Goal: Navigation & Orientation: Go to known website

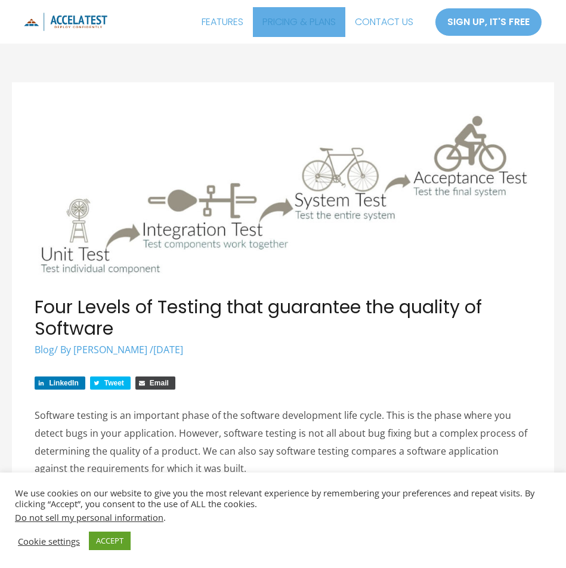
click at [332, 23] on link "PRICING & PLANS" at bounding box center [299, 22] width 93 height 30
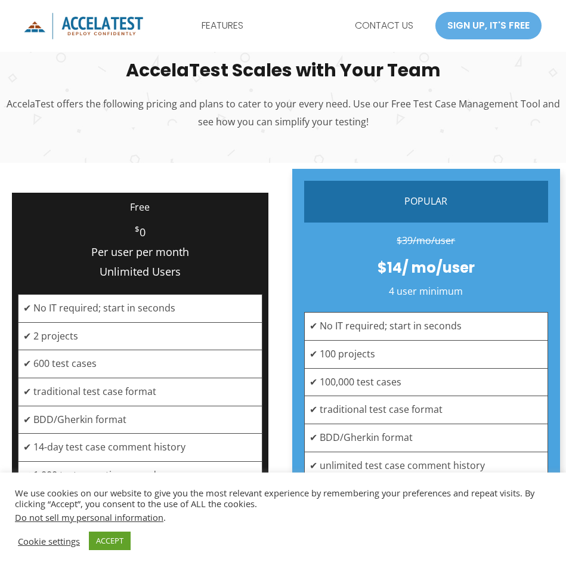
click at [124, 22] on img "AccelaTest" at bounding box center [83, 26] width 119 height 27
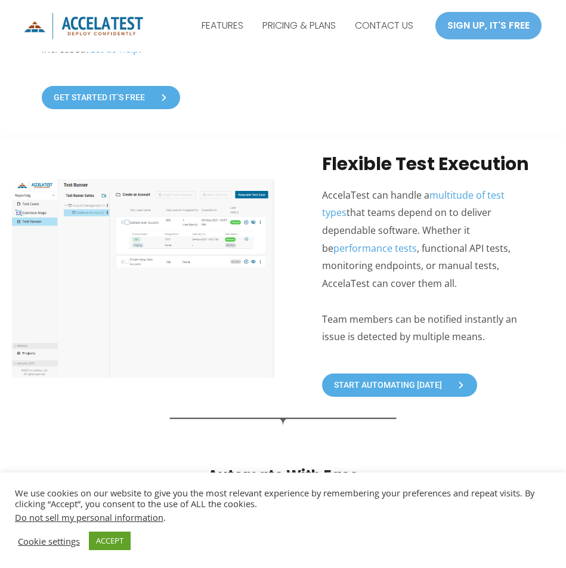
scroll to position [1770, 0]
